Goal: Information Seeking & Learning: Learn about a topic

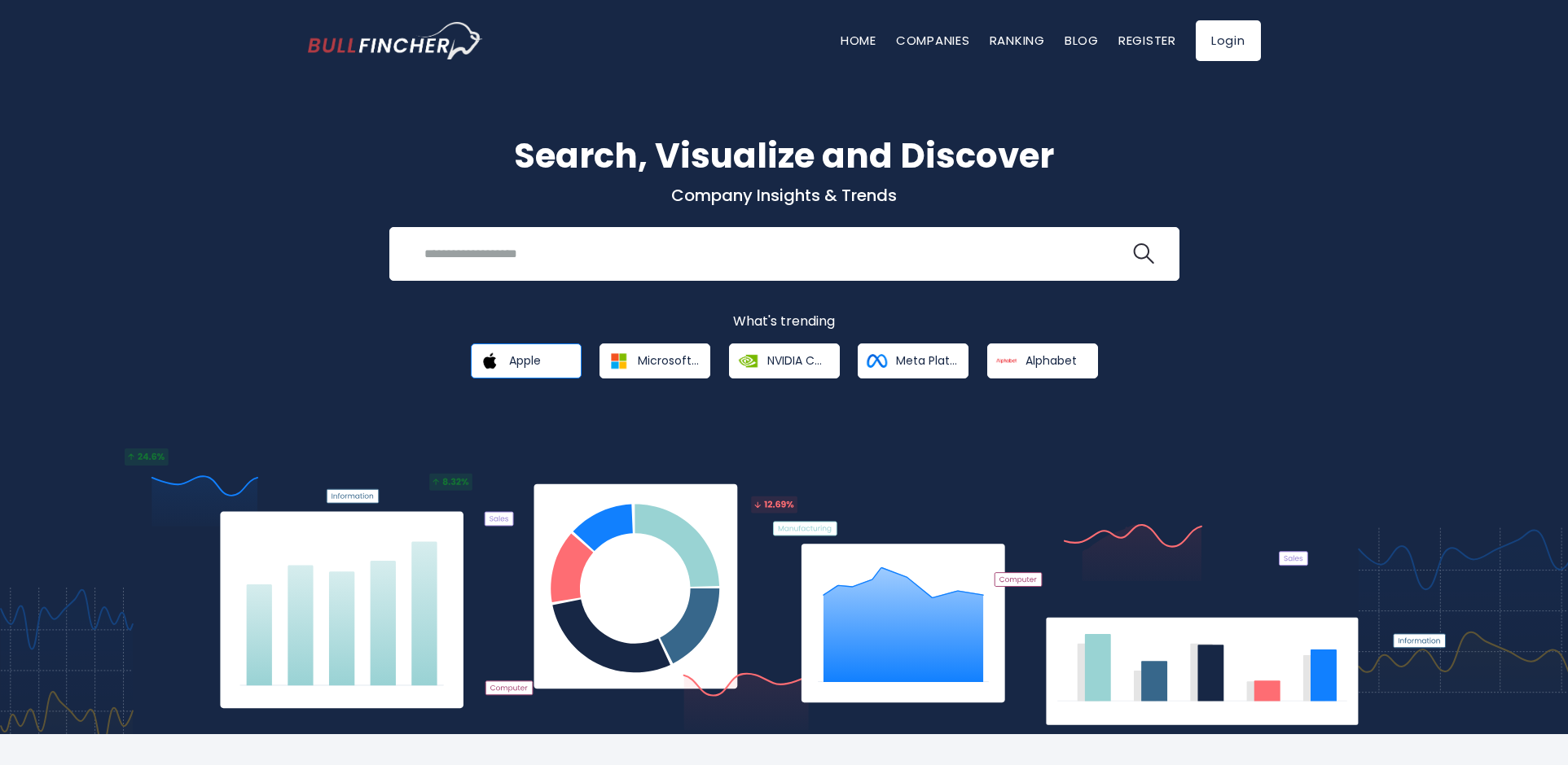
click at [546, 360] on link "Apple" at bounding box center [525, 361] width 110 height 35
click at [525, 361] on span "Apple" at bounding box center [525, 360] width 32 height 15
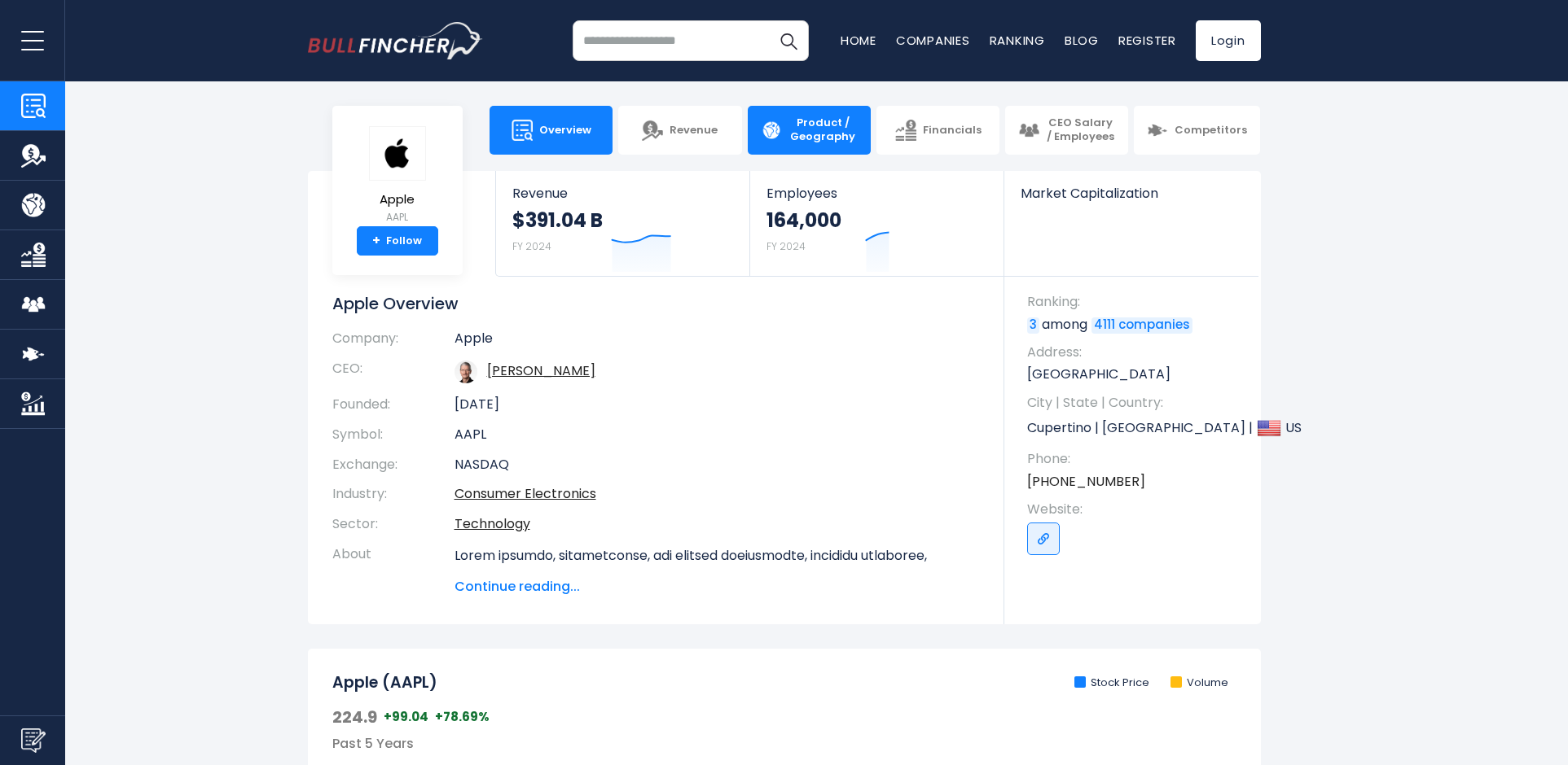
click at [821, 133] on span "Product / Geography" at bounding box center [823, 130] width 69 height 27
